Goal: Task Accomplishment & Management: Use online tool/utility

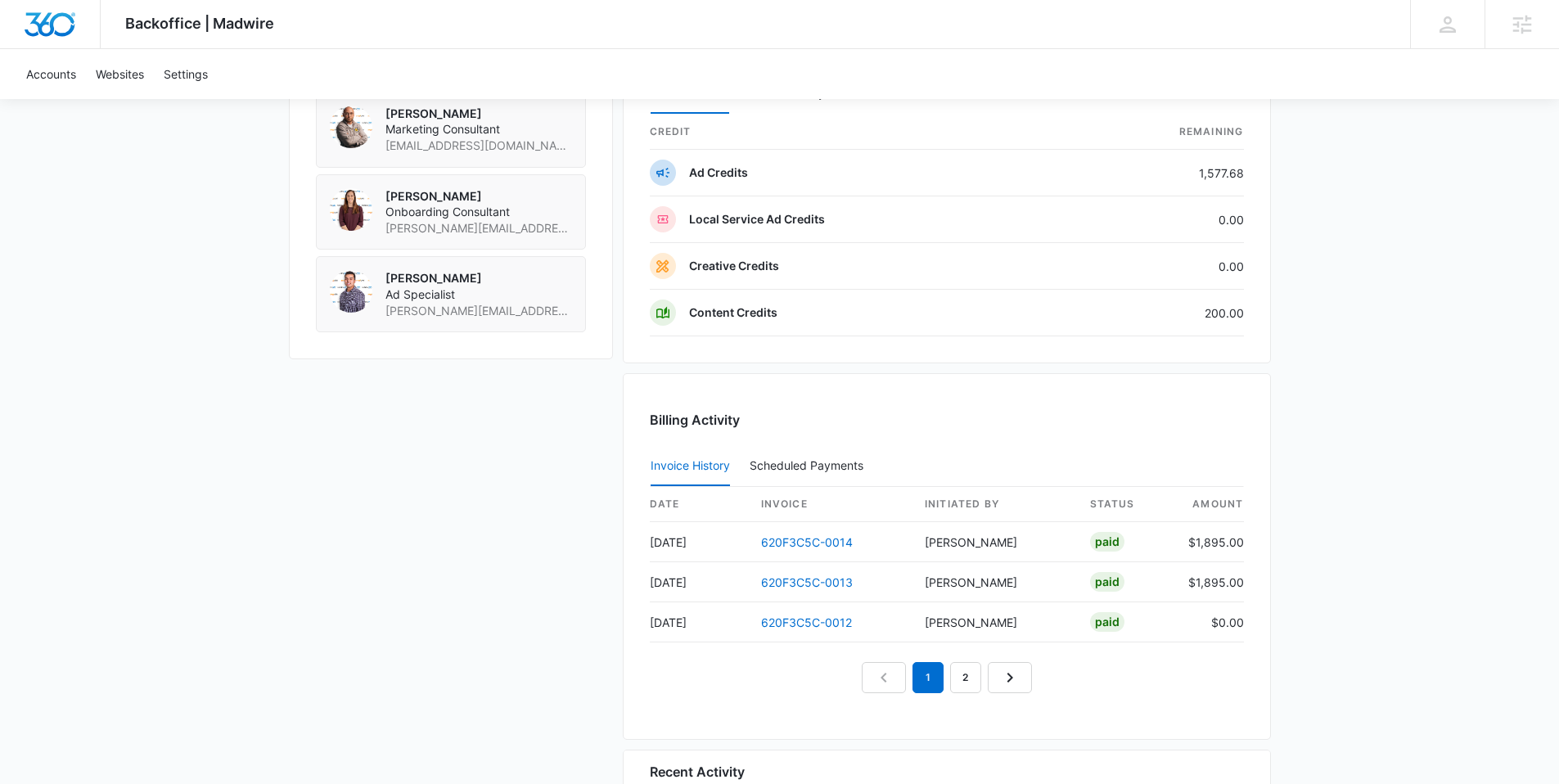
scroll to position [1304, 0]
click at [791, 545] on link "620F3C5C-0014" at bounding box center [807, 541] width 91 height 14
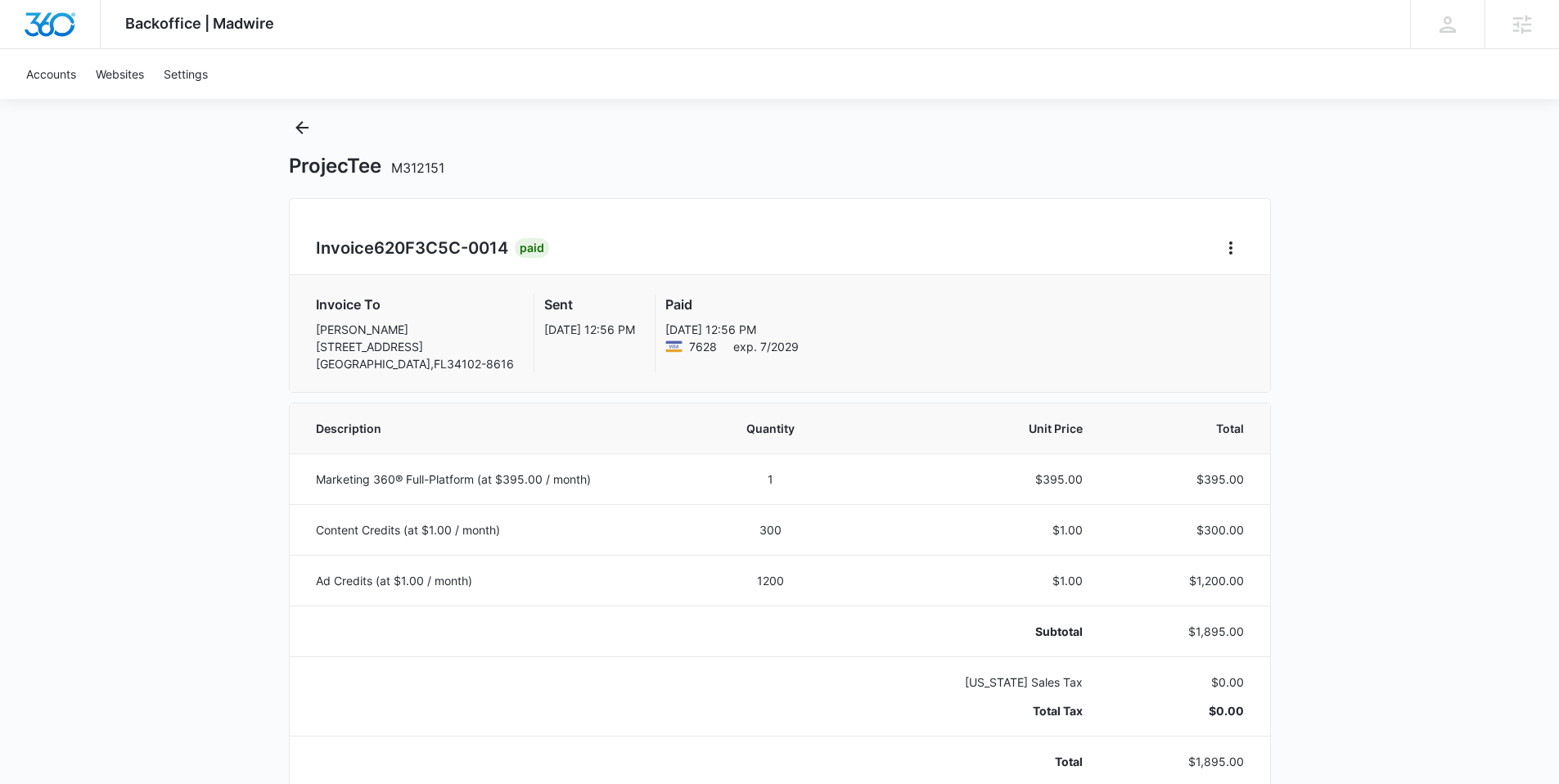
scroll to position [40, 0]
click at [294, 121] on icon "Back" at bounding box center [301, 124] width 20 height 20
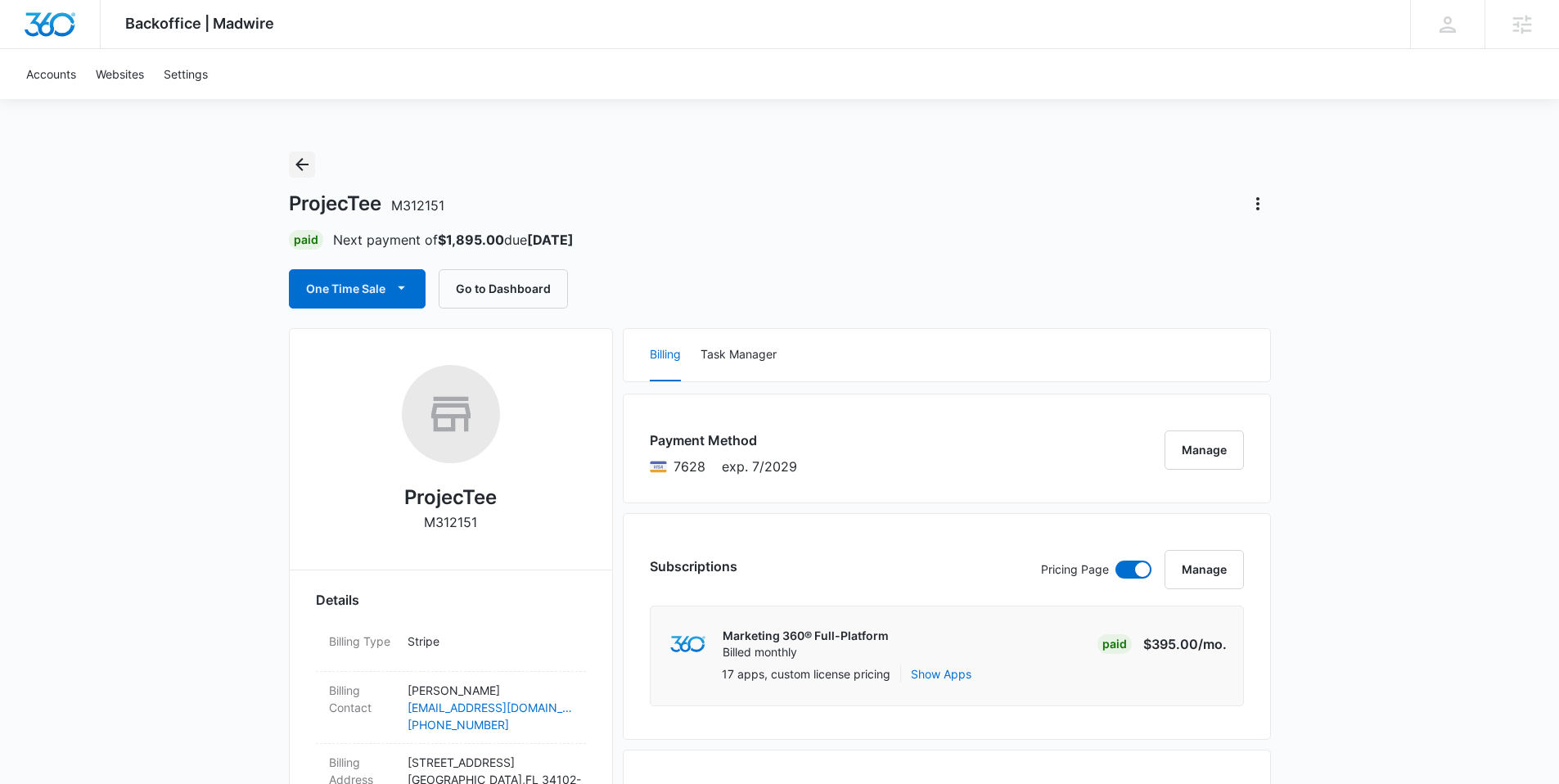
click at [305, 170] on icon "Back" at bounding box center [301, 164] width 20 height 20
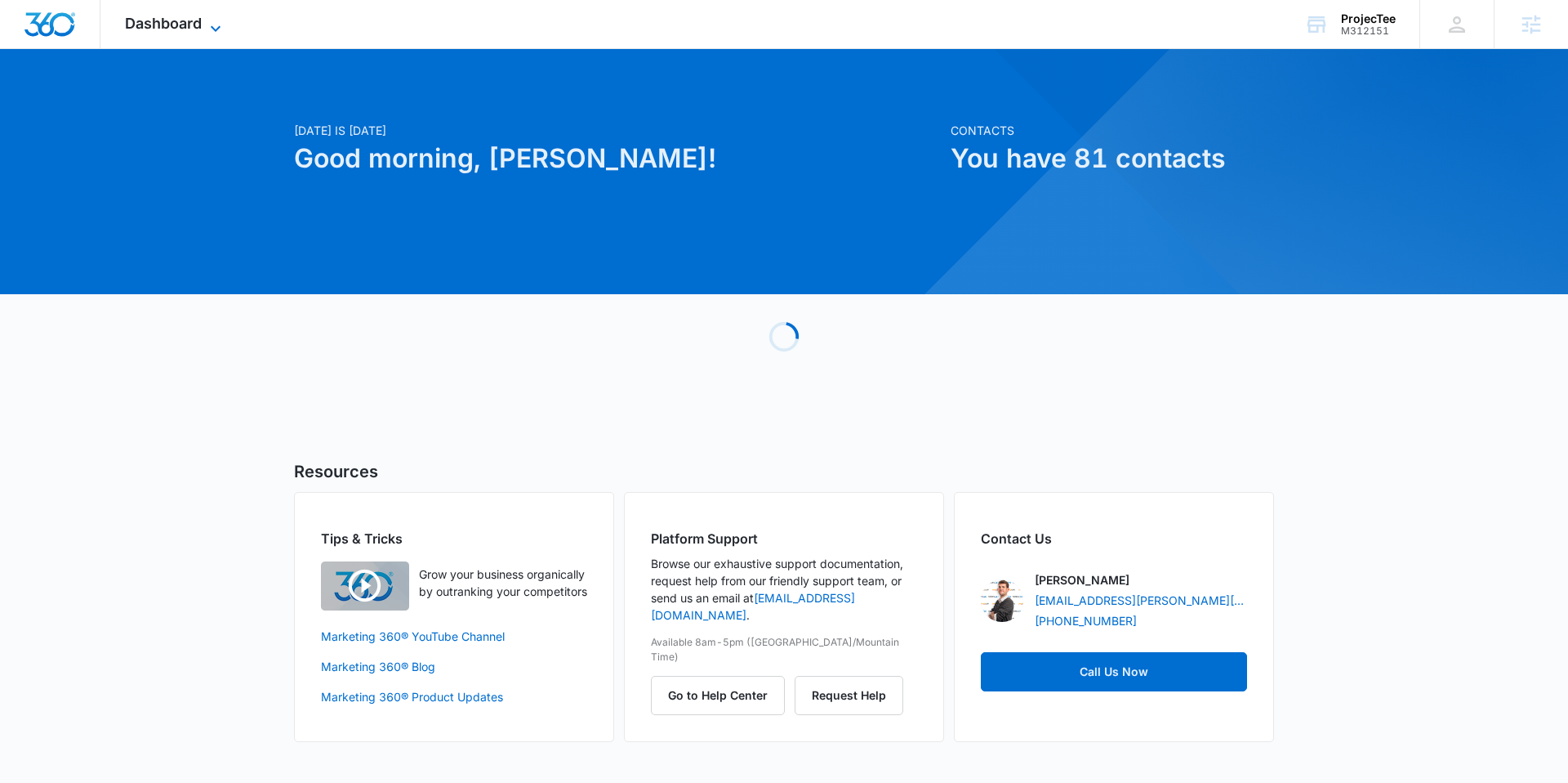
click at [188, 28] on span "Dashboard" at bounding box center [163, 23] width 77 height 17
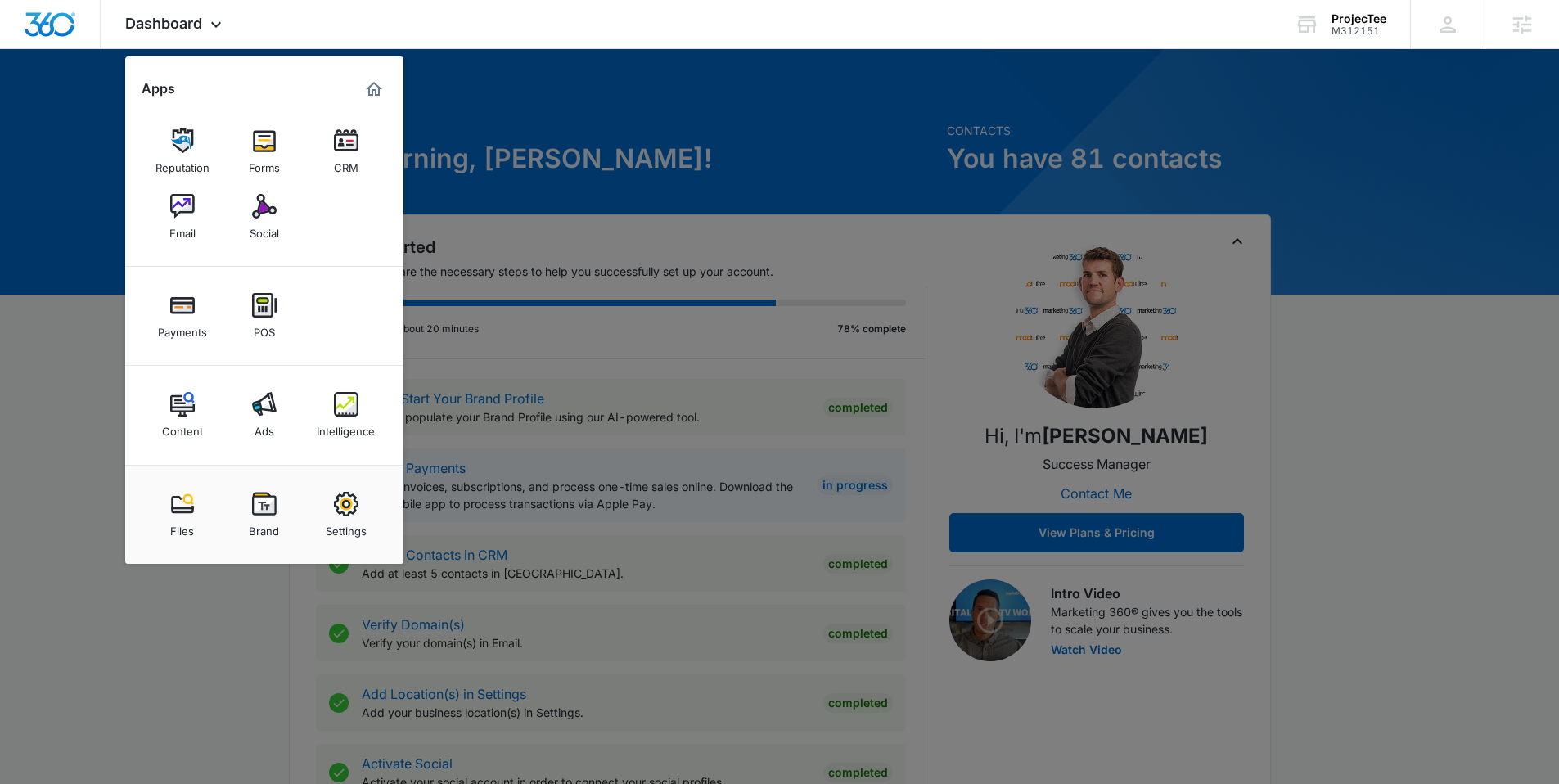
click at [267, 194] on img at bounding box center [264, 206] width 25 height 25
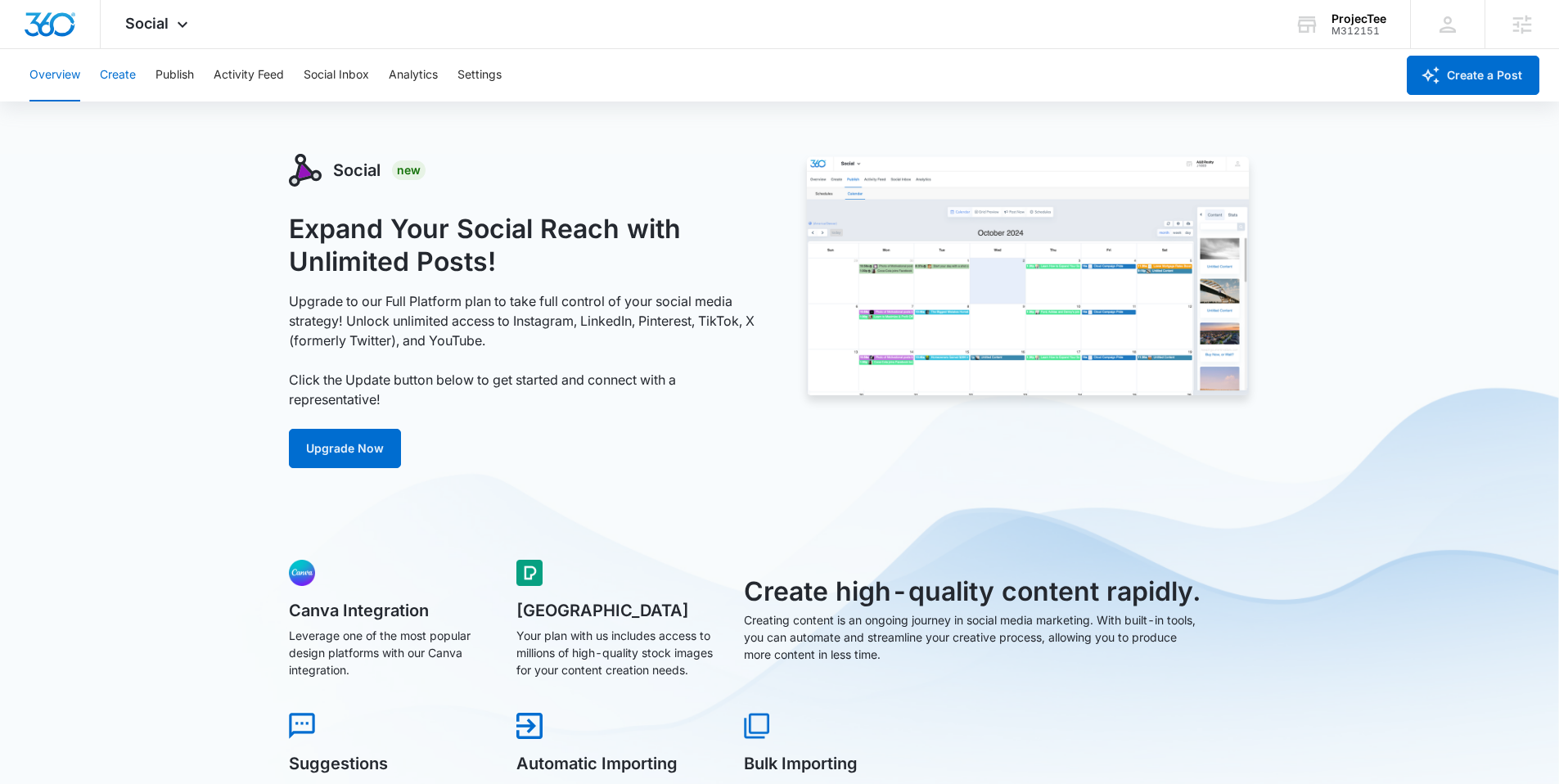
click at [122, 79] on button "Create" at bounding box center [118, 75] width 36 height 52
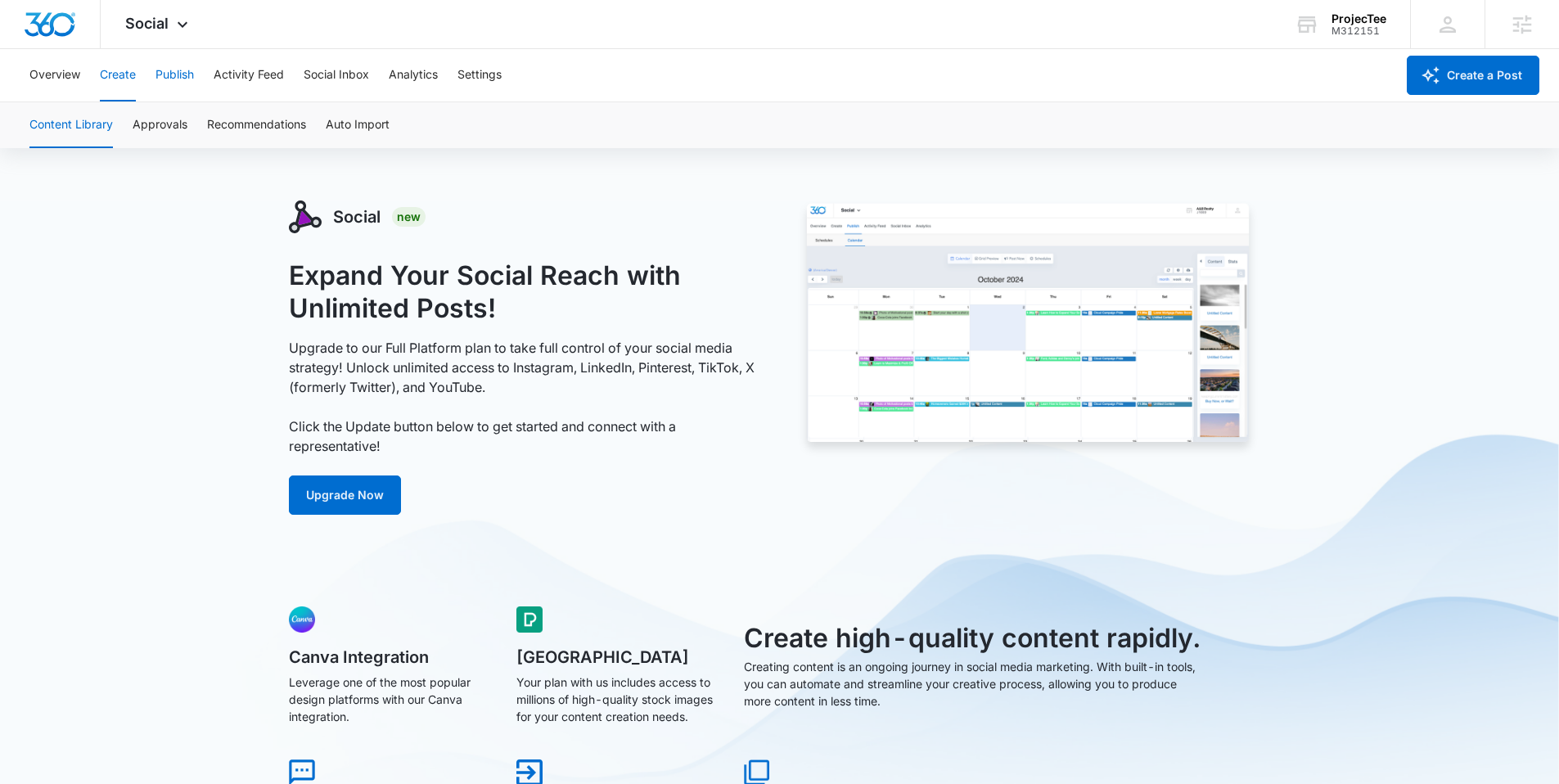
click at [173, 79] on button "Publish" at bounding box center [175, 75] width 38 height 52
click at [114, 82] on button "Create" at bounding box center [118, 75] width 36 height 52
click at [187, 86] on button "Publish" at bounding box center [175, 75] width 38 height 52
click at [144, 127] on button "Schedules" at bounding box center [125, 125] width 56 height 46
click at [63, 80] on button "Overview" at bounding box center [54, 75] width 50 height 52
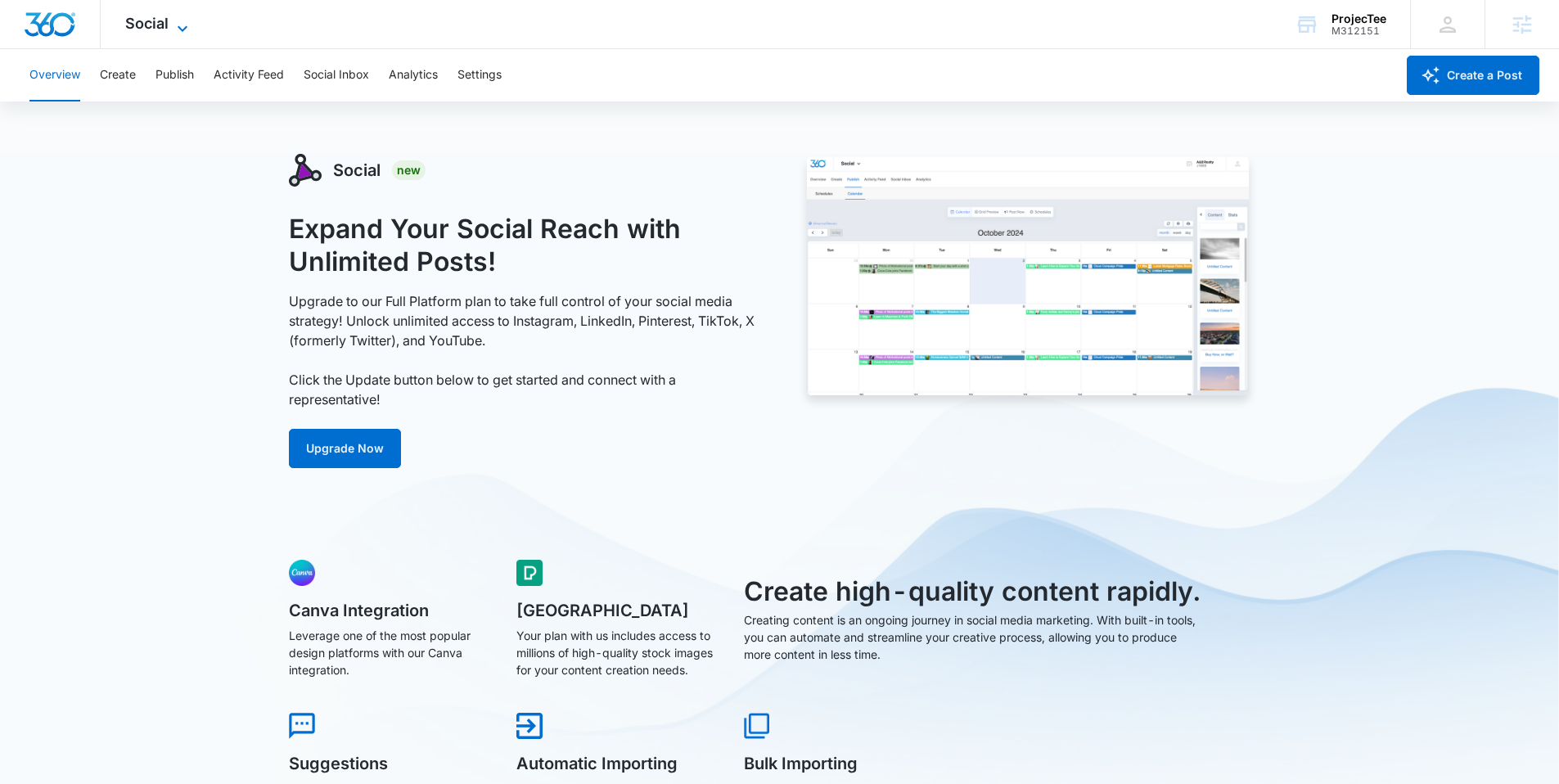
click at [147, 20] on span "Social" at bounding box center [147, 23] width 44 height 17
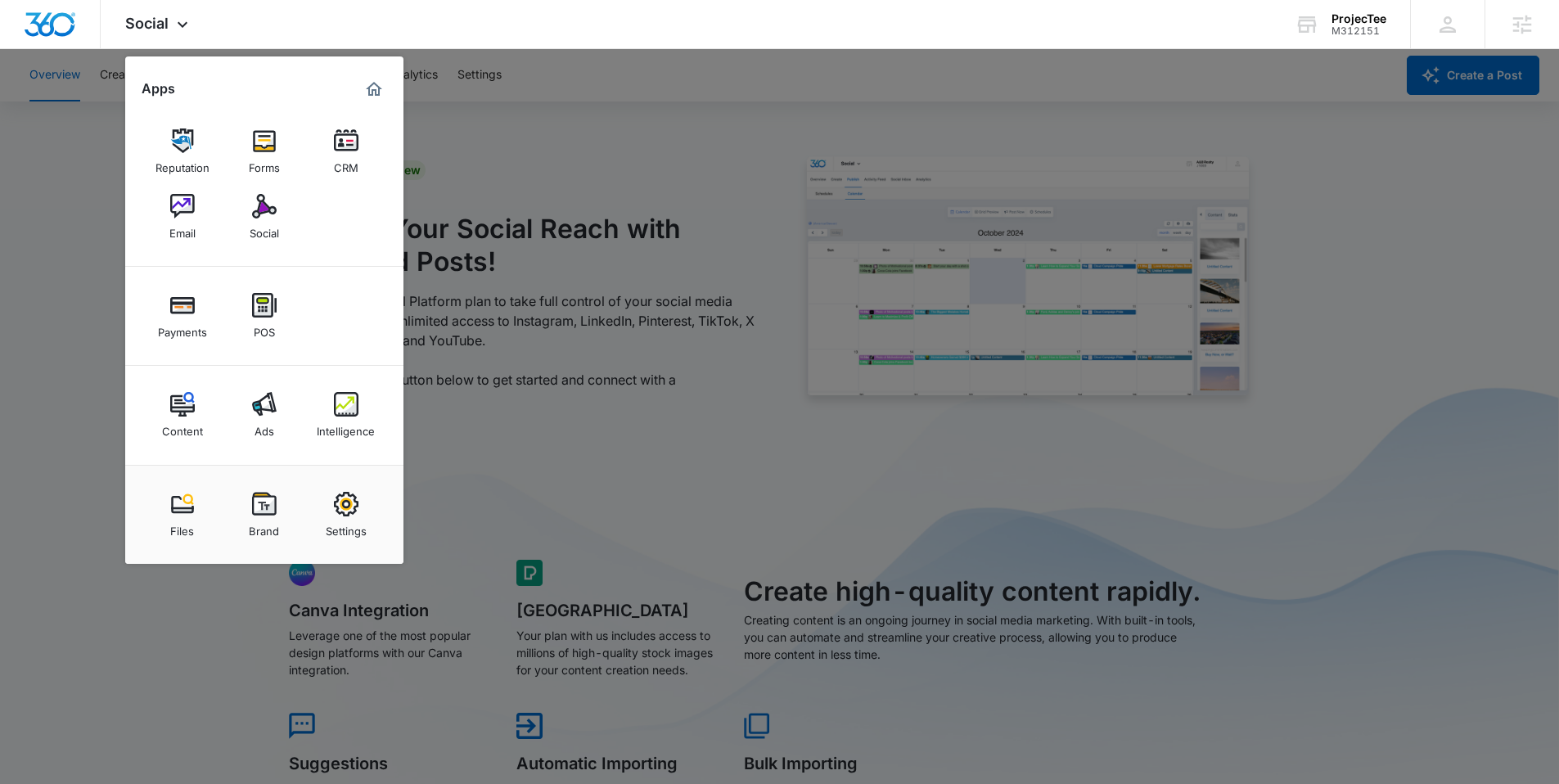
click at [1394, 112] on div at bounding box center [780, 392] width 1559 height 784
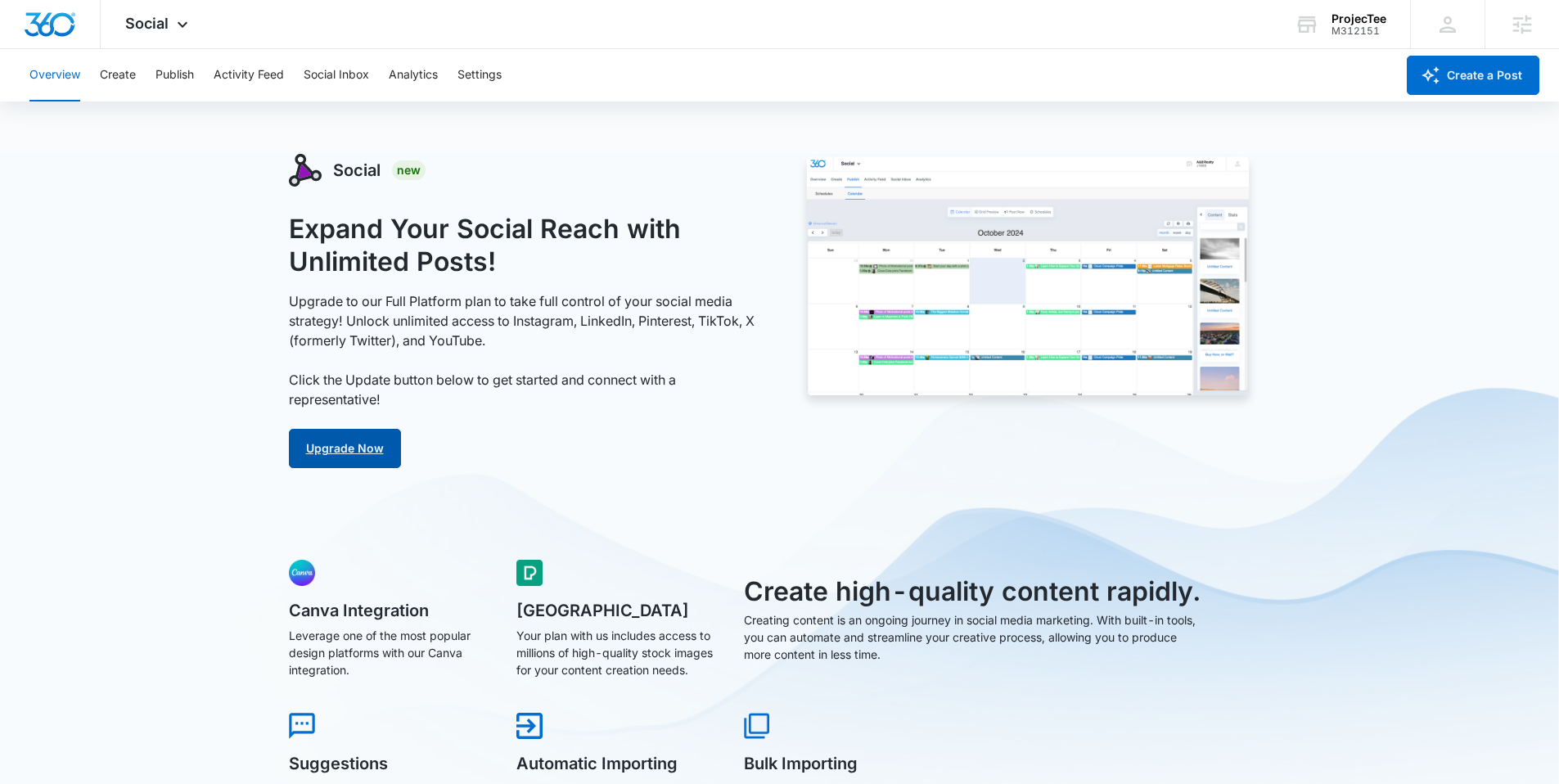
click at [352, 448] on link "Upgrade Now" at bounding box center [345, 448] width 112 height 39
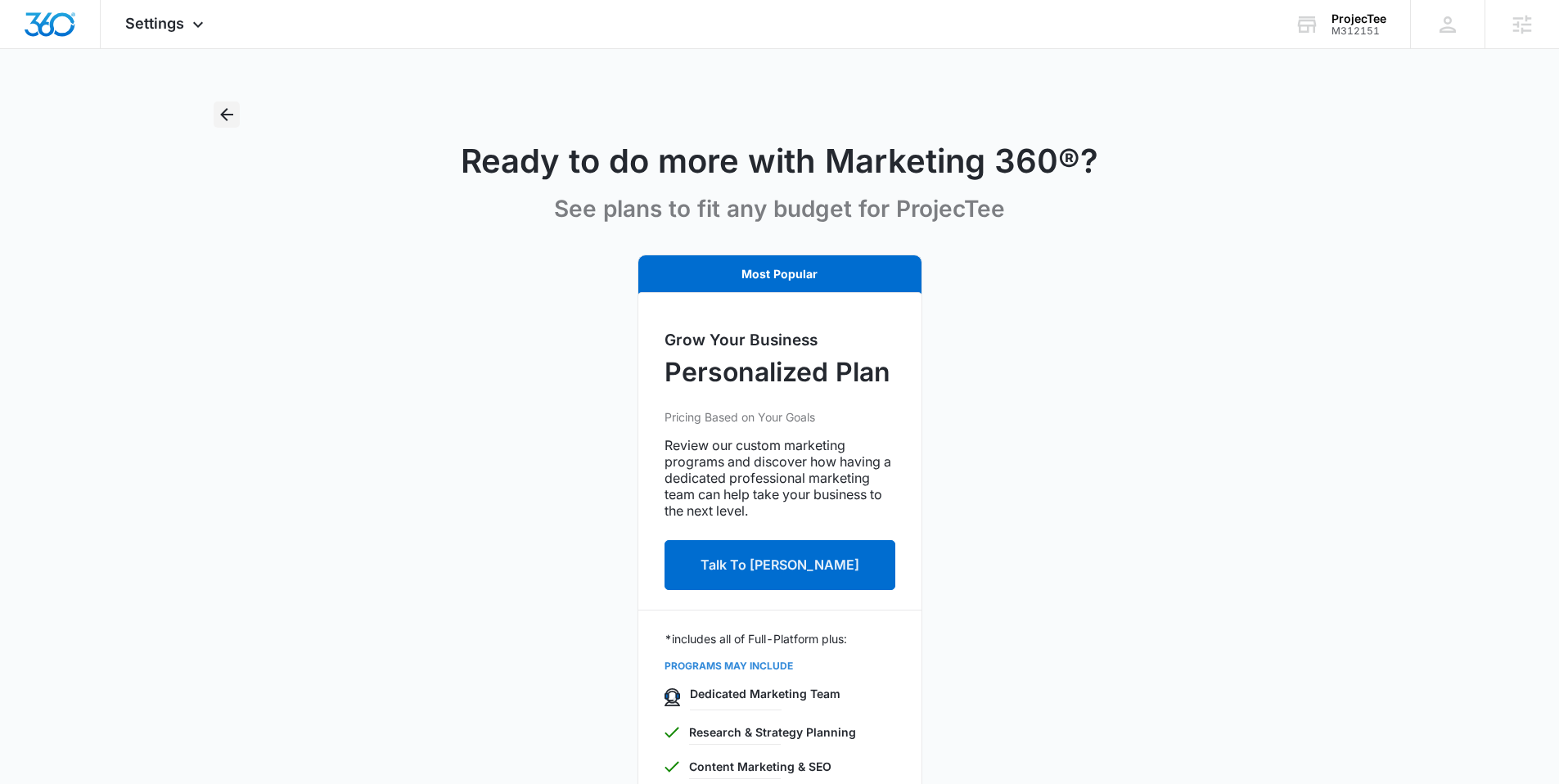
click at [226, 117] on icon "Back" at bounding box center [226, 114] width 20 height 20
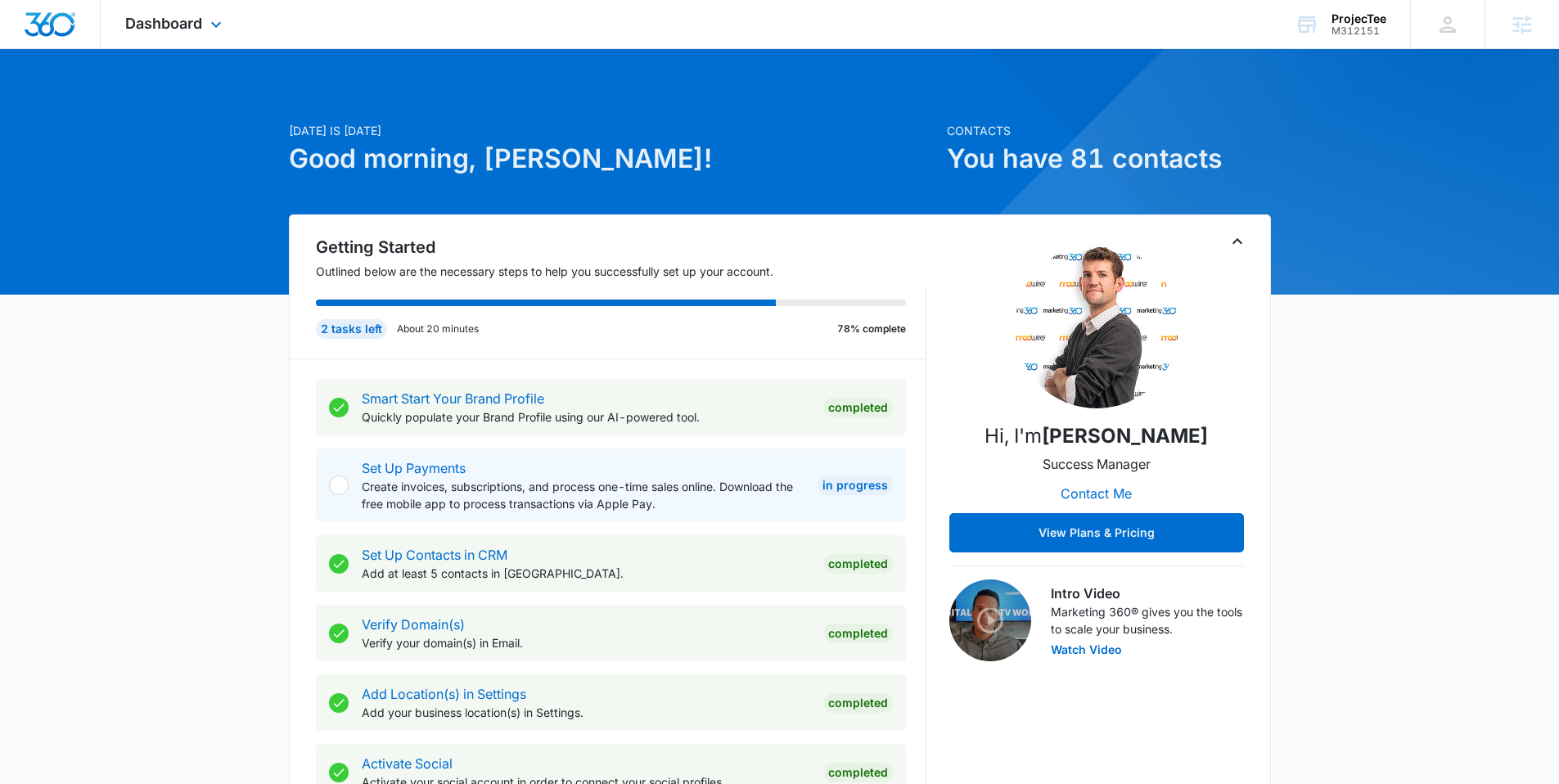
click at [176, 37] on div "Dashboard Apps Reputation Forms CRM Email Social Payments POS Content Ads Intel…" at bounding box center [176, 24] width 150 height 48
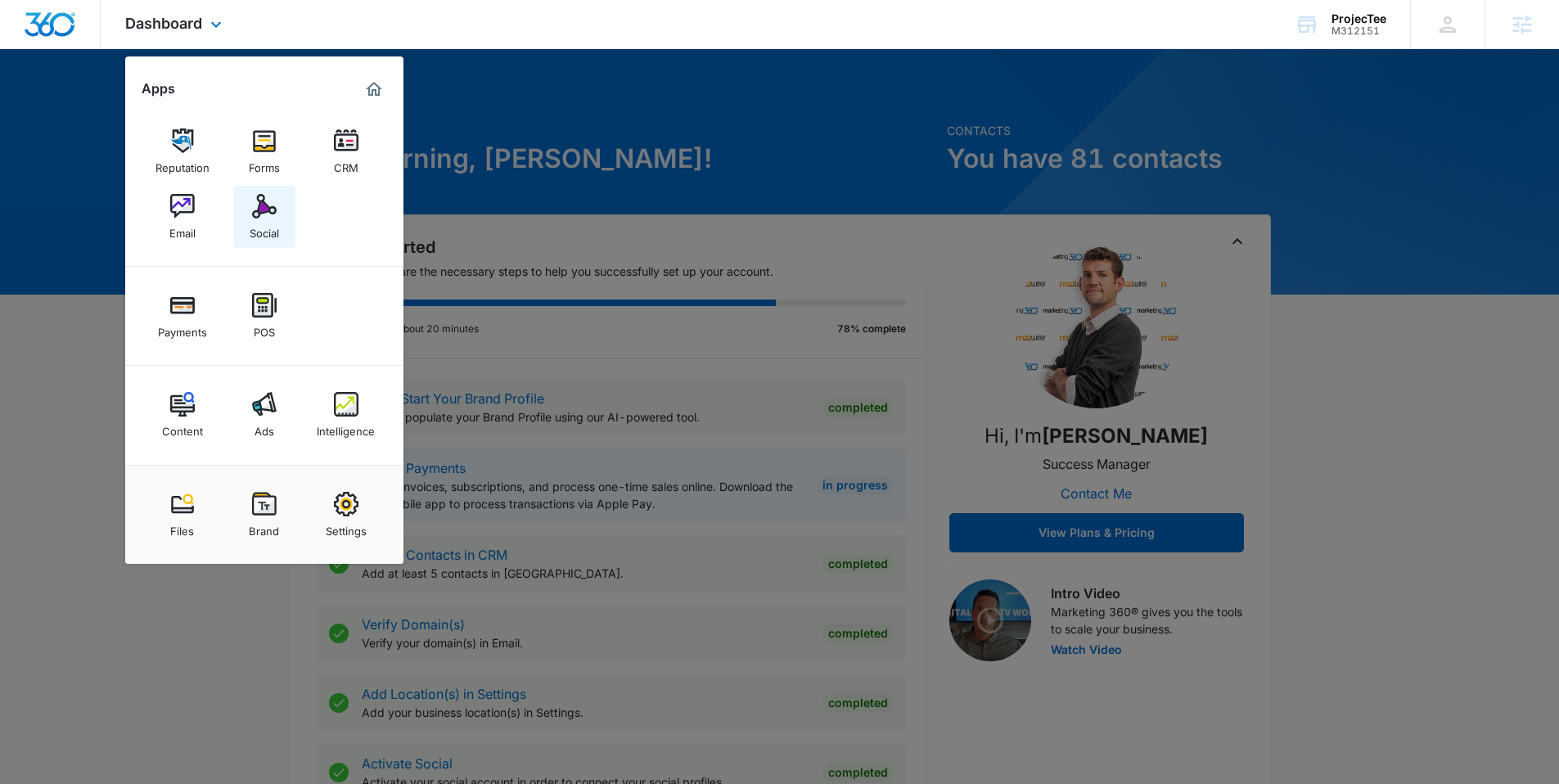
click at [267, 198] on img at bounding box center [264, 206] width 25 height 25
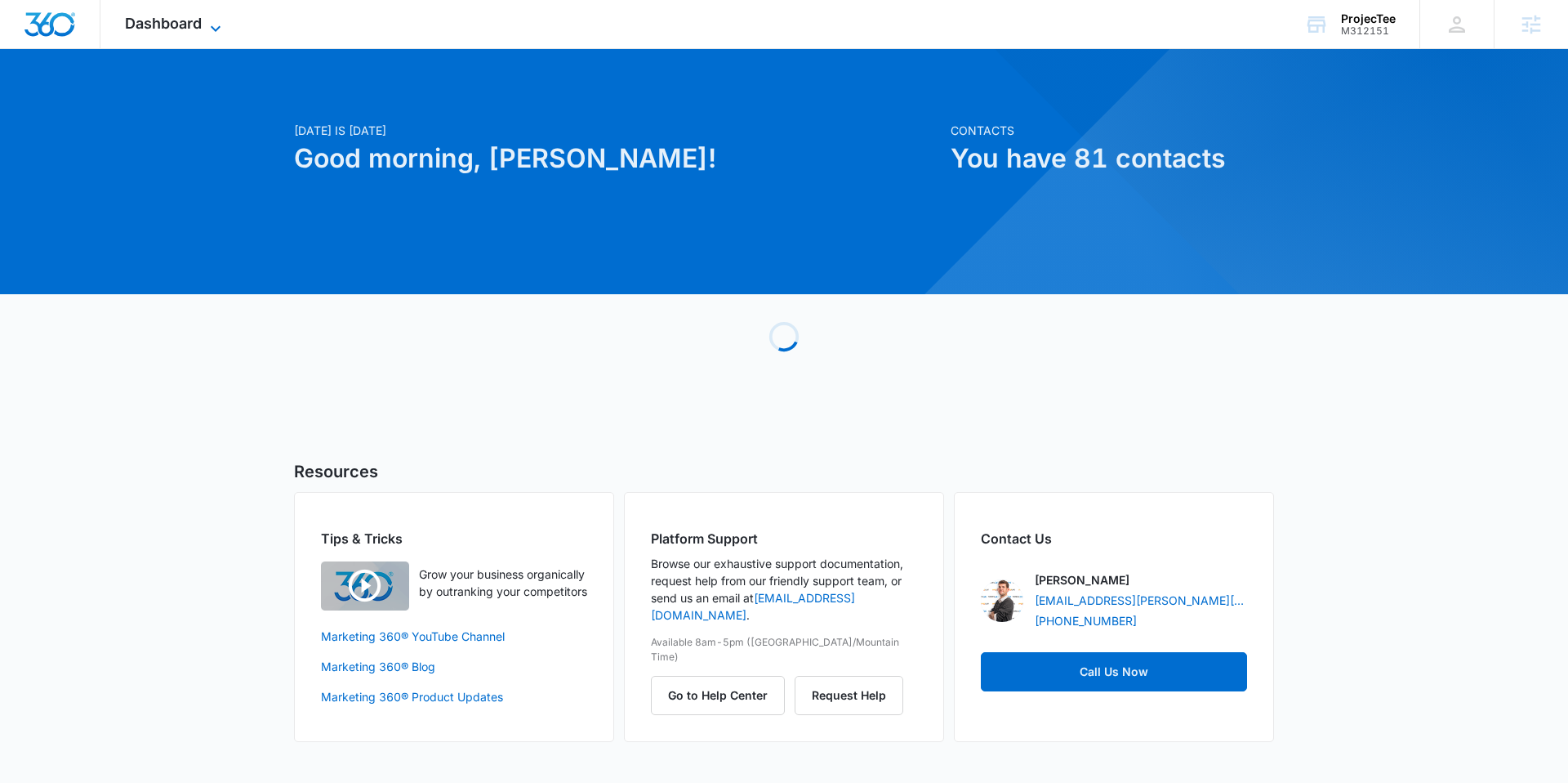
click at [197, 27] on span "Dashboard" at bounding box center [163, 23] width 77 height 17
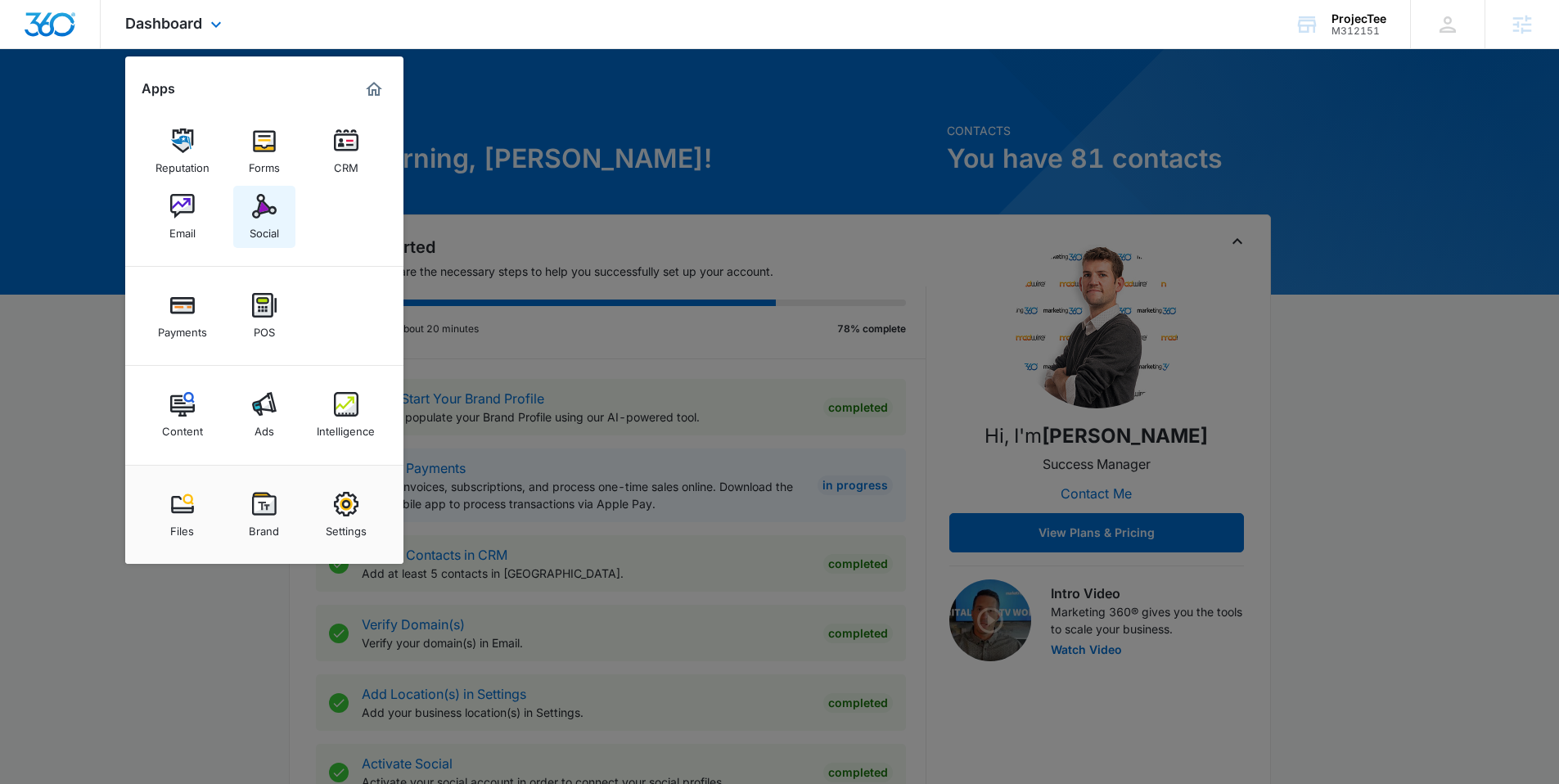
click at [276, 212] on link "Social" at bounding box center [263, 216] width 62 height 62
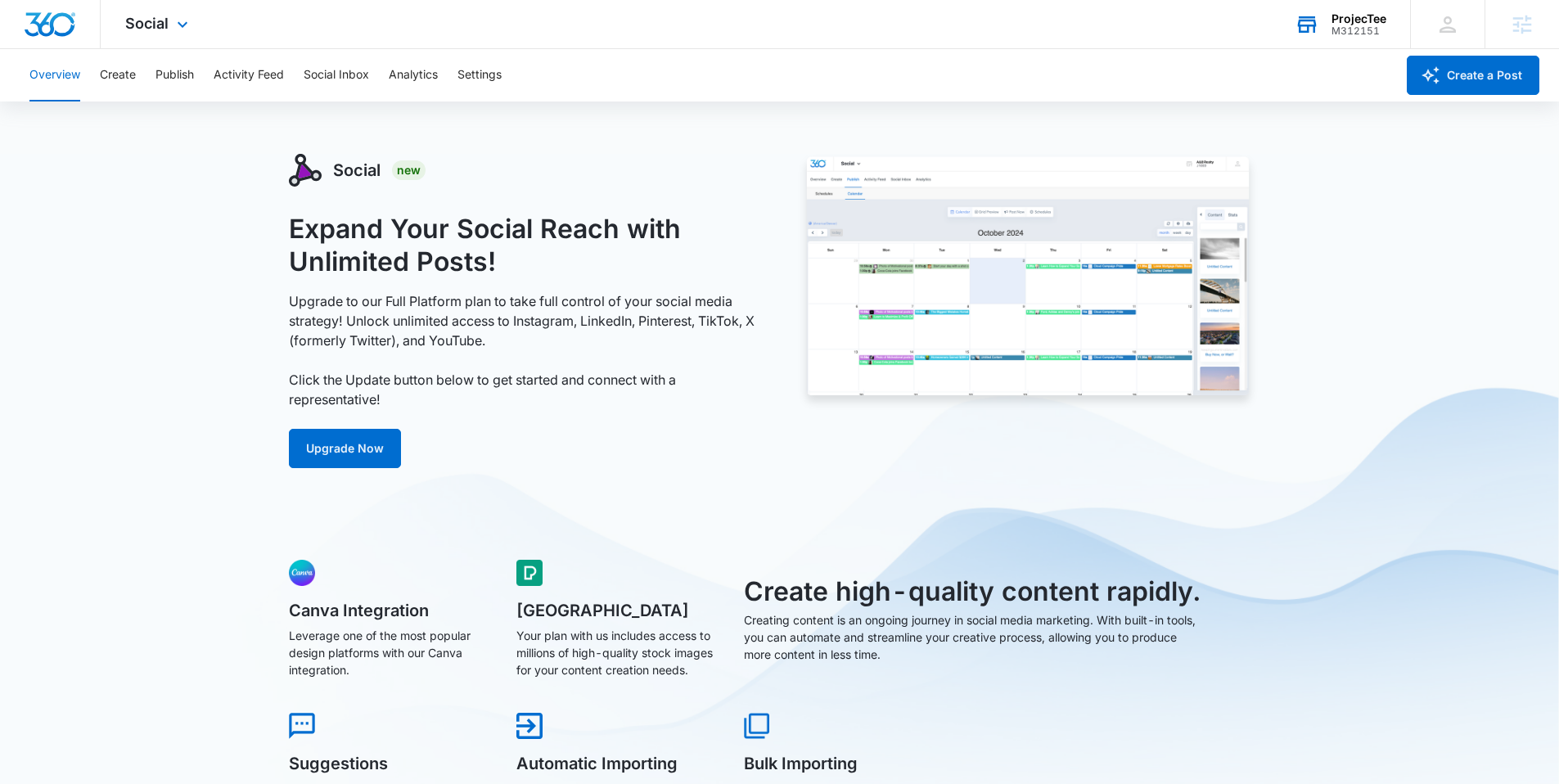
click at [1370, 31] on div "M312151" at bounding box center [1359, 31] width 55 height 11
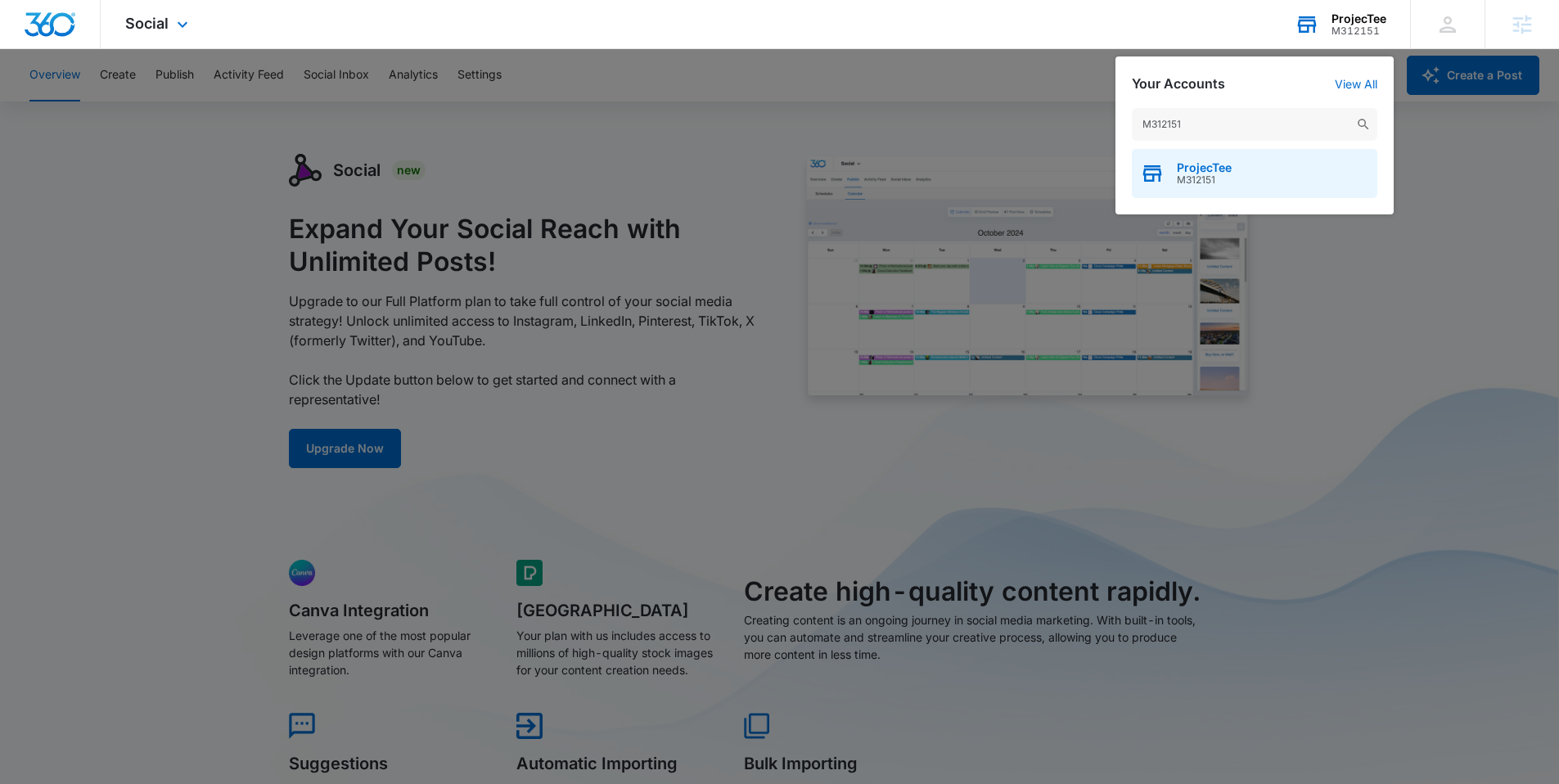
type input "M312151"
click at [1226, 177] on span "M312151" at bounding box center [1204, 180] width 55 height 11
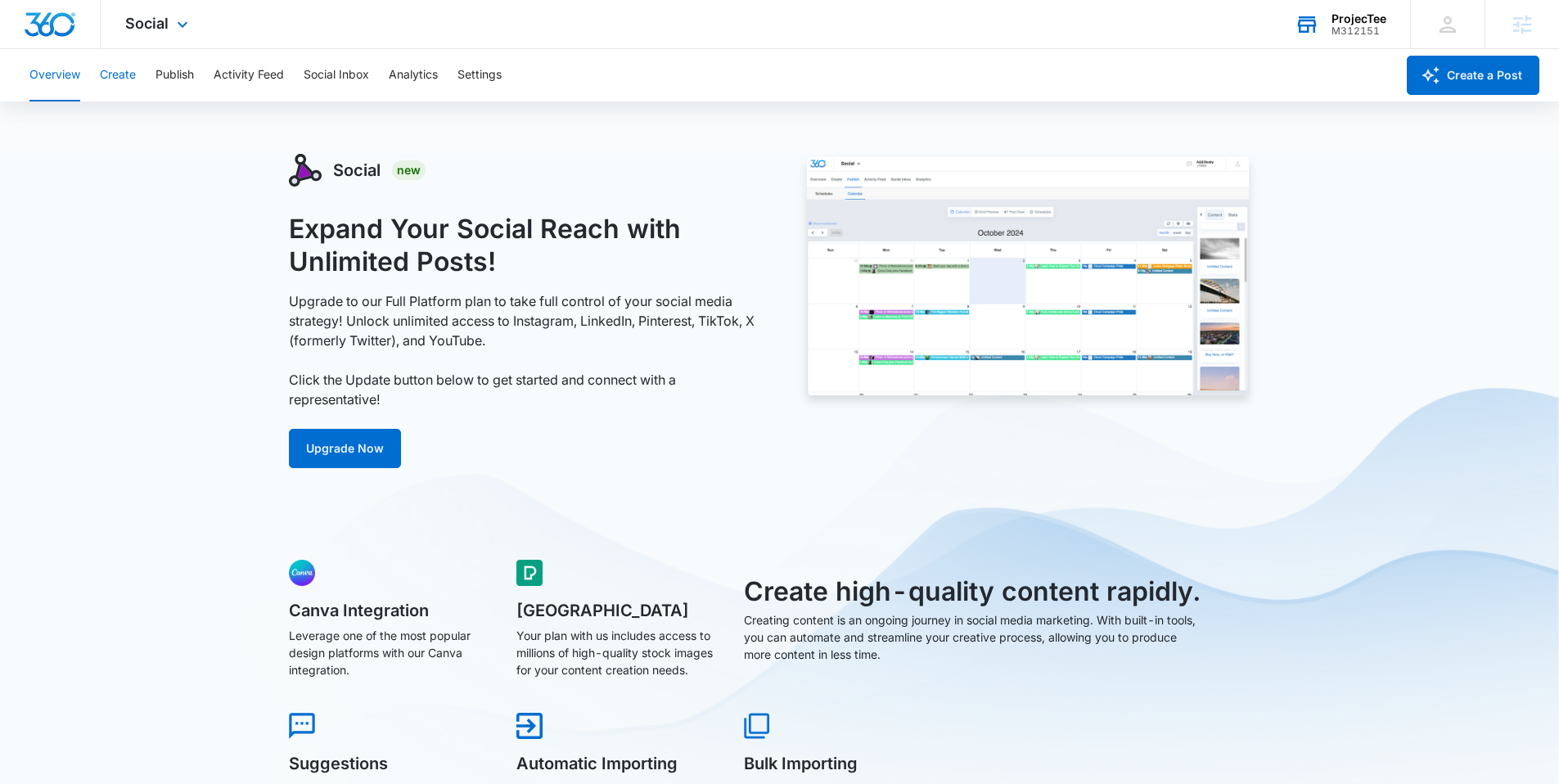
click at [123, 73] on button "Create" at bounding box center [118, 75] width 36 height 52
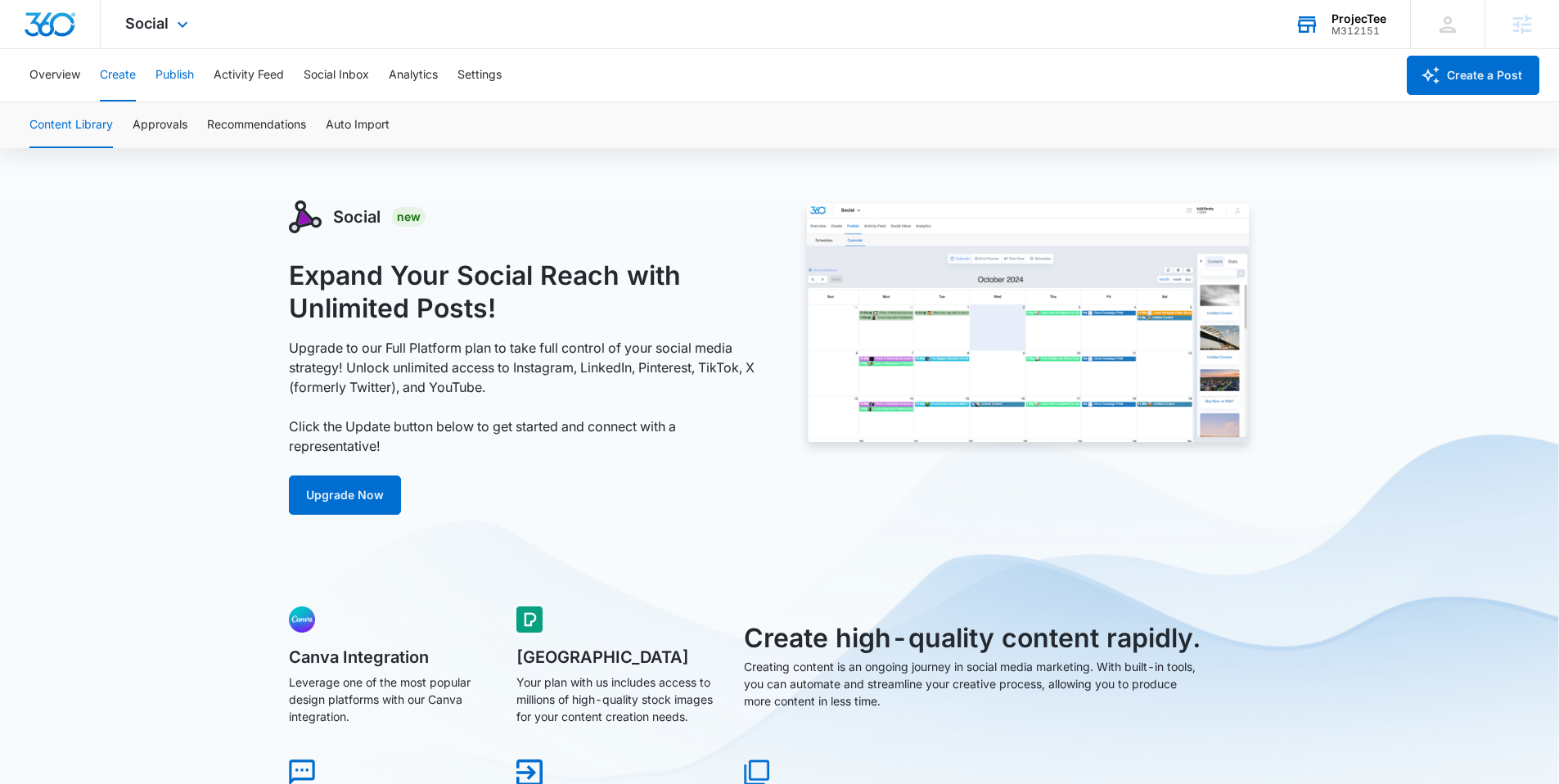
click at [186, 81] on button "Publish" at bounding box center [175, 75] width 38 height 52
